Goal: Complete application form: Complete application form

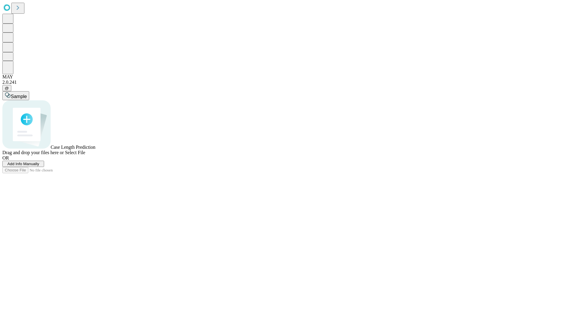
click at [39, 166] on span "Add Info Manually" at bounding box center [23, 163] width 32 height 4
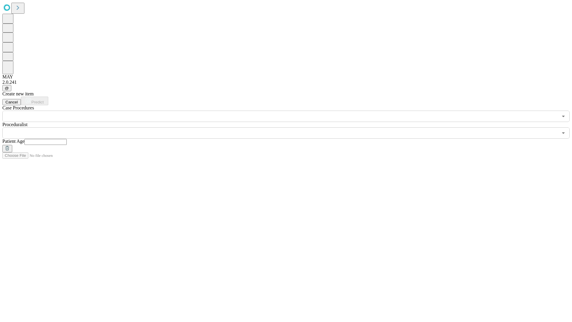
click at [67, 139] on input "text" at bounding box center [45, 142] width 42 height 6
type input "**"
click at [290, 127] on input "text" at bounding box center [280, 132] width 556 height 11
